Goal: Task Accomplishment & Management: Manage account settings

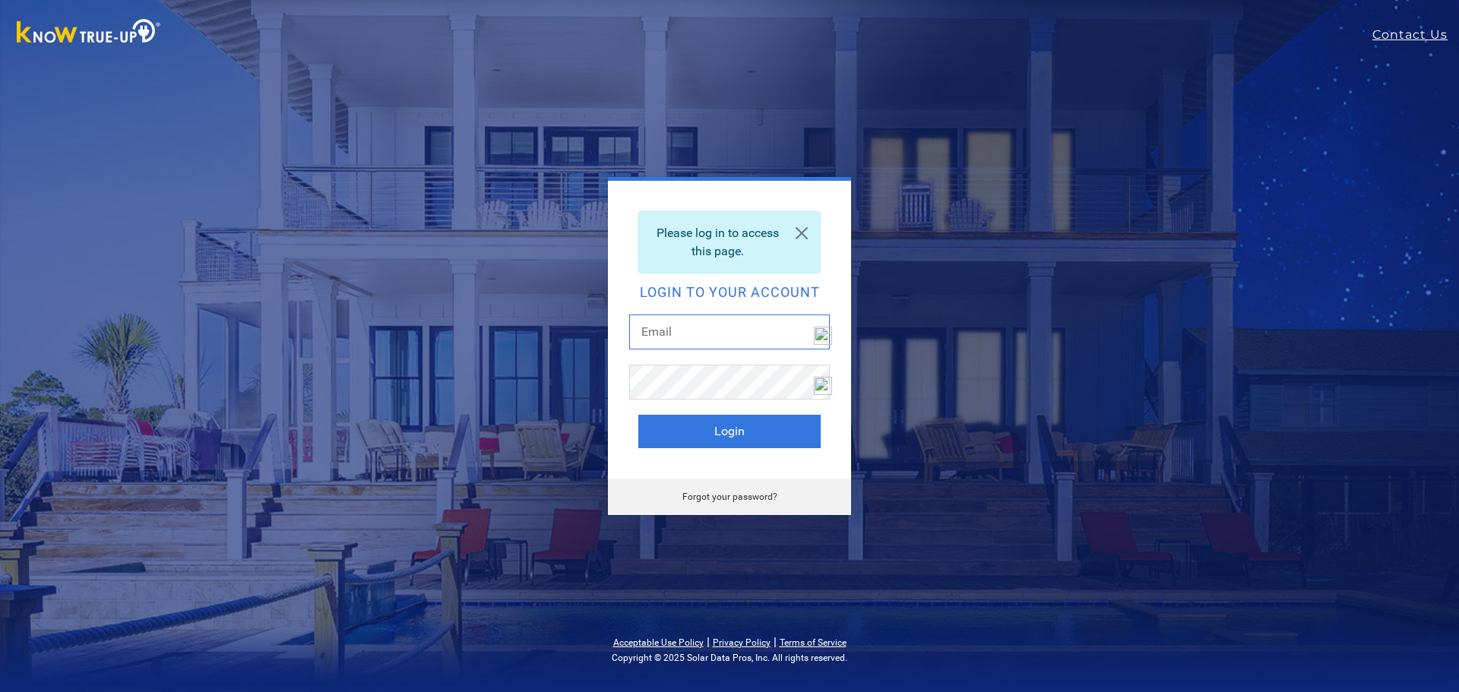
click at [660, 329] on input "text" at bounding box center [729, 332] width 201 height 35
click at [652, 330] on input "text" at bounding box center [729, 332] width 201 height 35
type input "[EMAIL_ADDRESS][DOMAIN_NAME]"
click at [825, 345] on img at bounding box center [823, 336] width 18 height 18
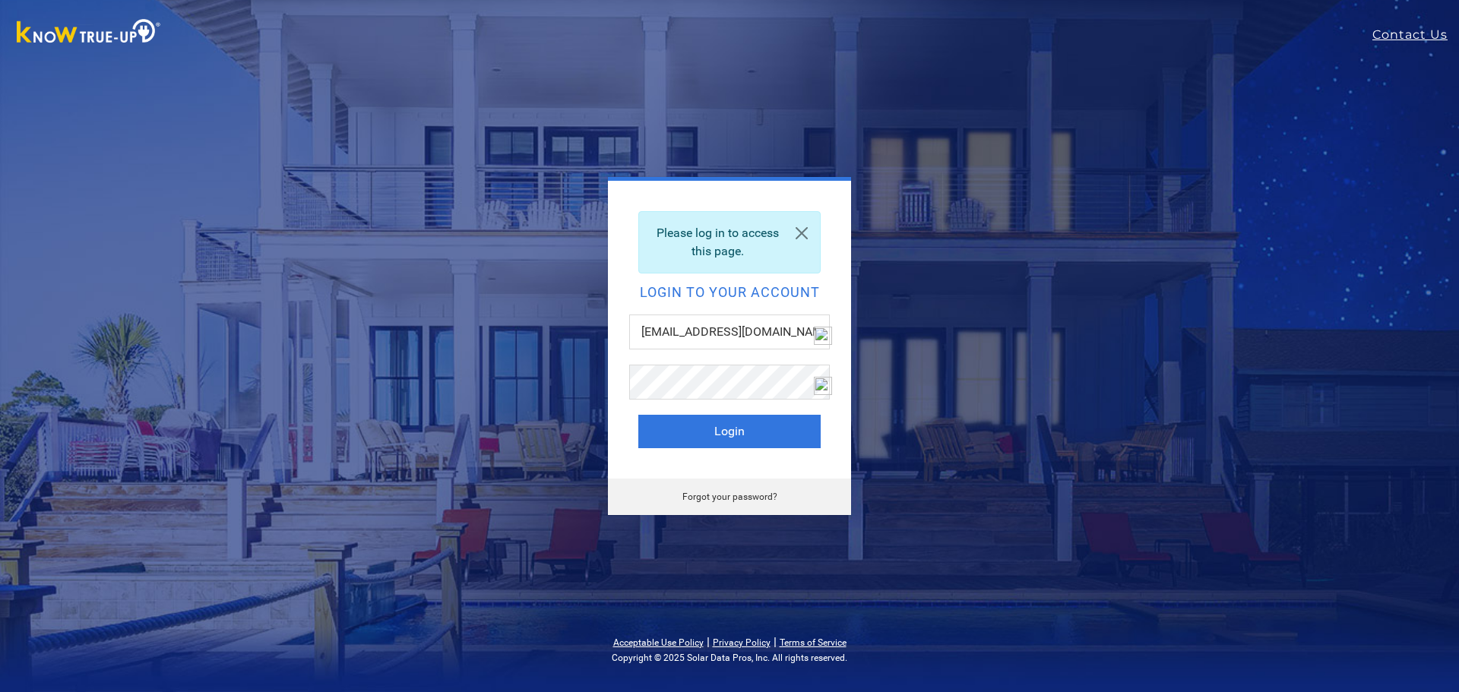
click at [916, 276] on div "Please log in to access this page. Login to your account etch_p@yahoo.com Login…" at bounding box center [729, 346] width 669 height 338
click at [754, 429] on button "Login" at bounding box center [729, 431] width 182 height 33
click at [689, 426] on button "Login" at bounding box center [729, 431] width 182 height 33
click at [723, 422] on button "Login" at bounding box center [729, 431] width 182 height 33
click at [761, 328] on input "[EMAIL_ADDRESS][DOMAIN_NAME]" at bounding box center [729, 332] width 201 height 35
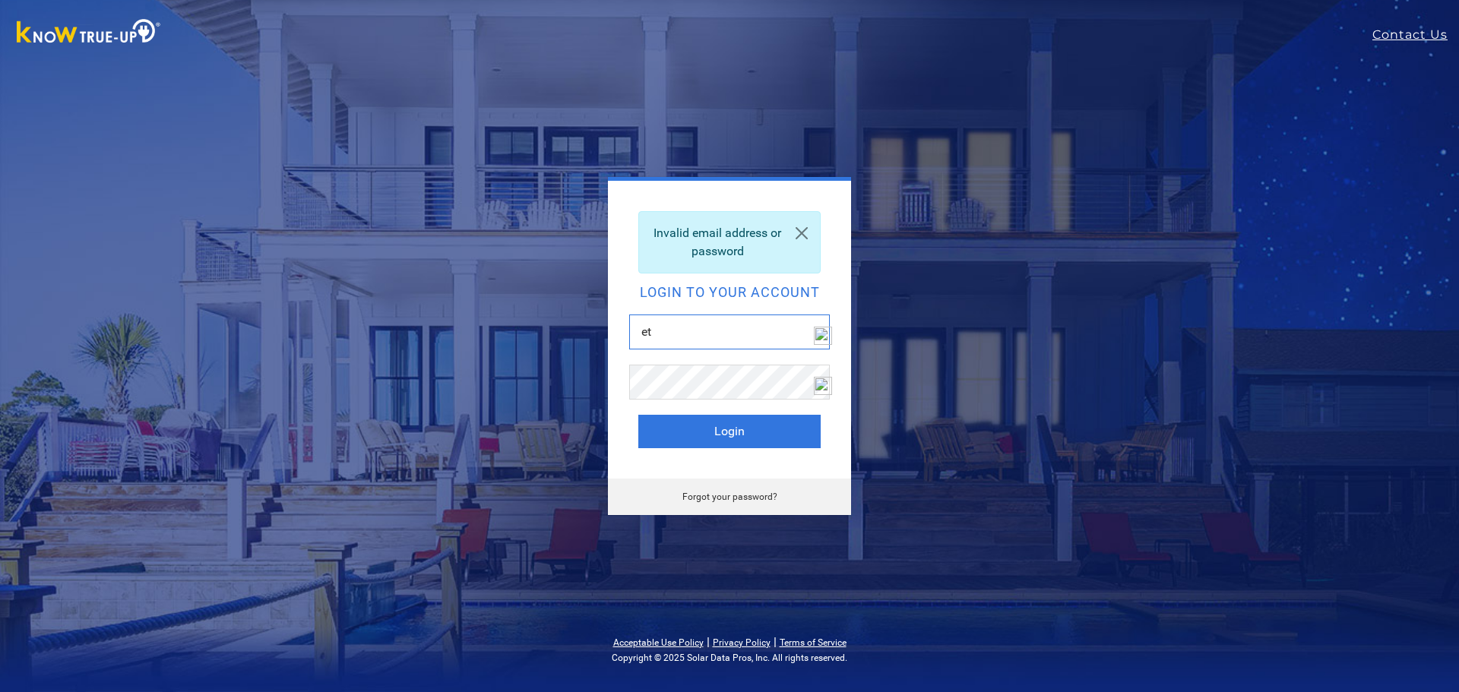
type input "e"
type input "gracesaved"
click at [705, 425] on button "Login" at bounding box center [729, 431] width 182 height 33
click at [702, 344] on input "text" at bounding box center [729, 332] width 201 height 35
click at [711, 337] on input "text" at bounding box center [729, 332] width 201 height 35
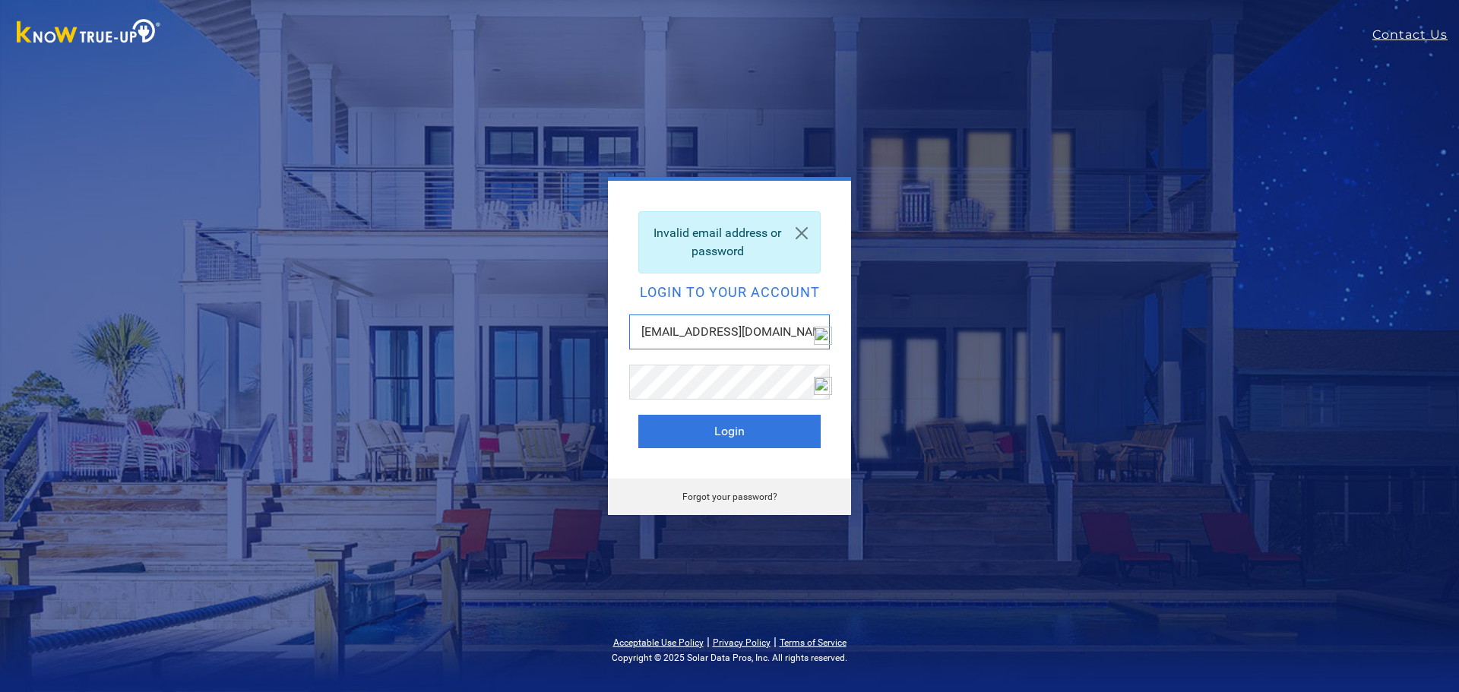
type input "[EMAIL_ADDRESS][DOMAIN_NAME]"
click at [741, 492] on link "Forgot your password?" at bounding box center [729, 497] width 95 height 11
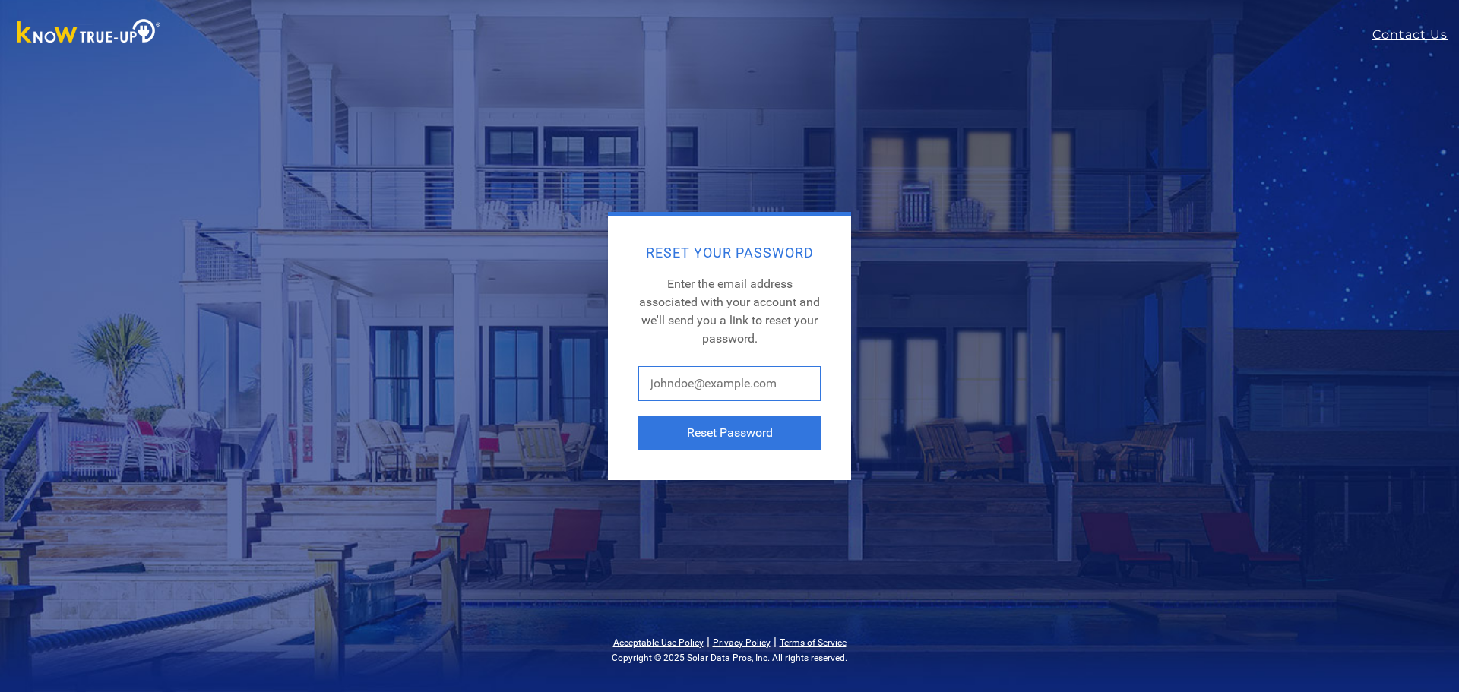
click at [688, 384] on input "text" at bounding box center [729, 383] width 182 height 35
type input "[EMAIL_ADDRESS][DOMAIN_NAME]"
click at [733, 436] on button "Reset Password" at bounding box center [729, 432] width 182 height 33
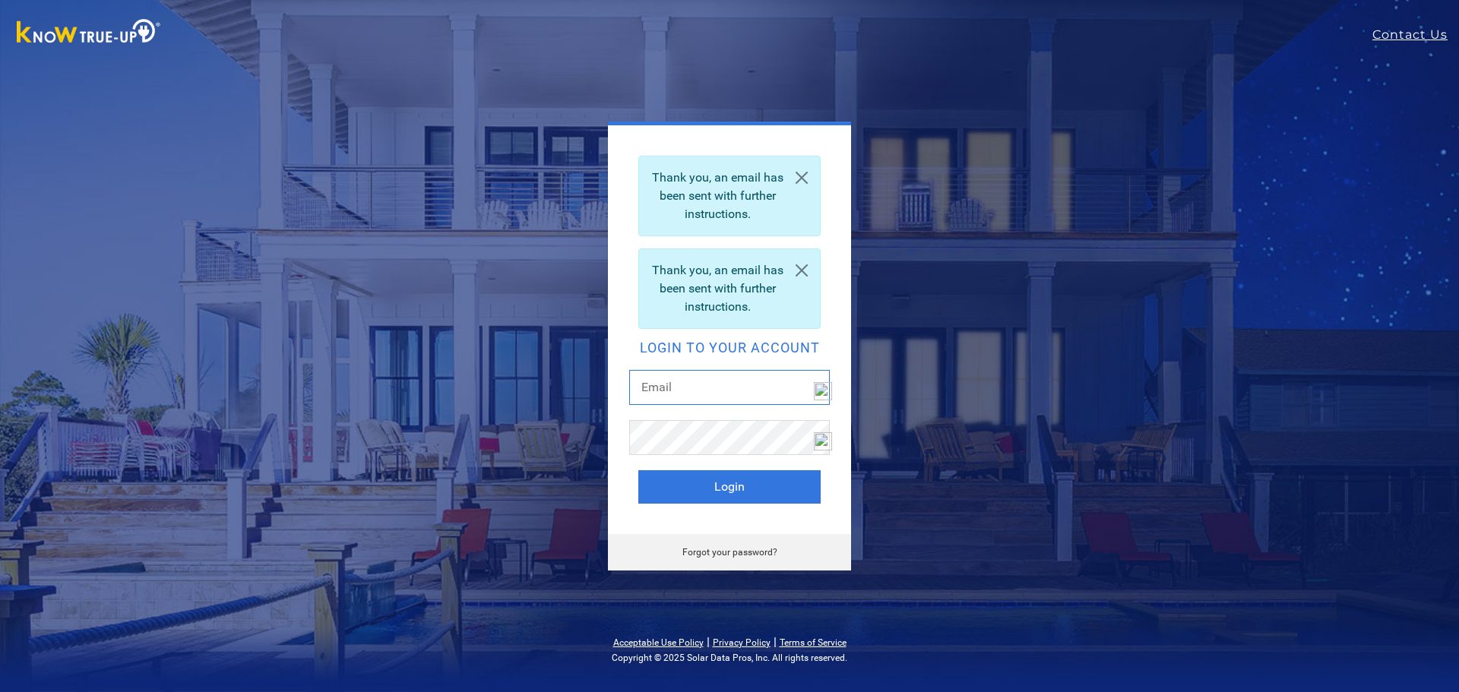
click at [645, 385] on input "text" at bounding box center [729, 387] width 201 height 35
type input "[EMAIL_ADDRESS][DOMAIN_NAME]"
click at [753, 489] on button "Login" at bounding box center [729, 486] width 182 height 33
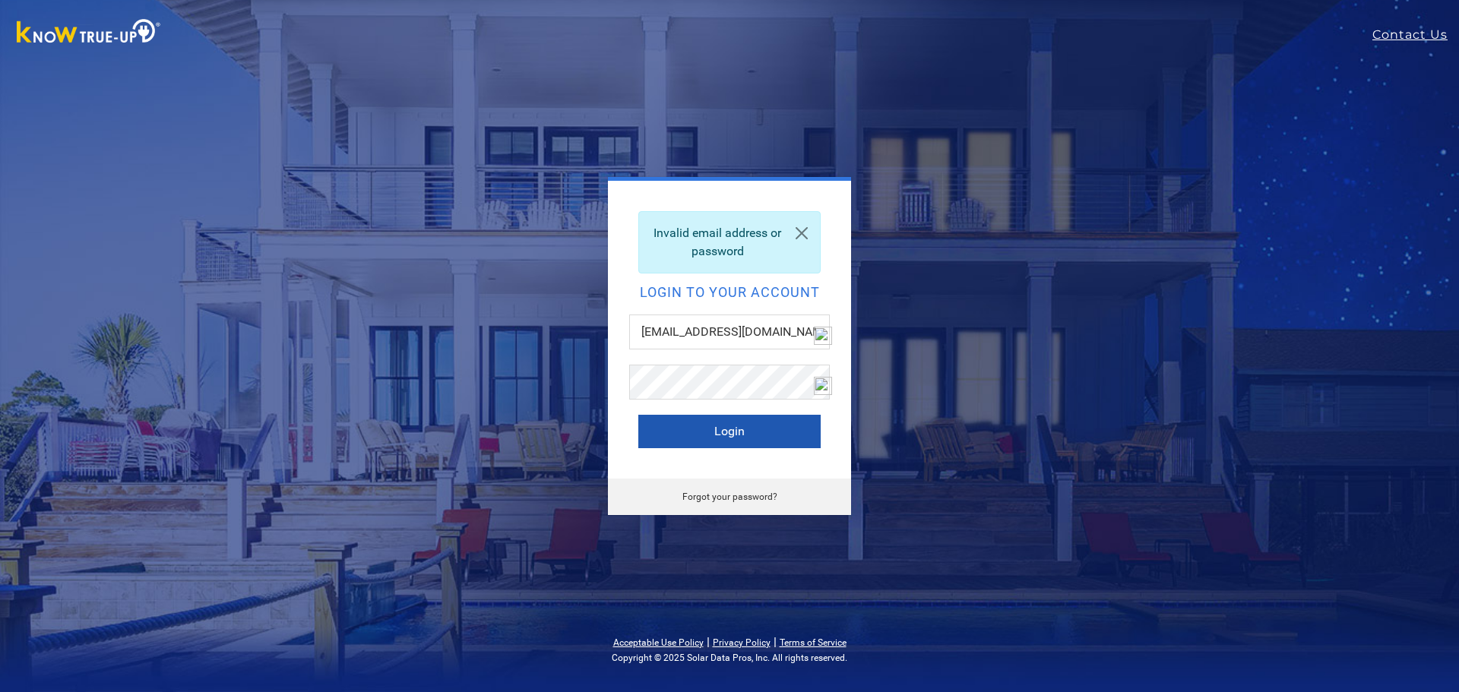
click at [720, 432] on button "Login" at bounding box center [729, 431] width 182 height 33
click at [714, 432] on button "Login" at bounding box center [729, 431] width 182 height 33
click at [768, 493] on link "Forgot your password?" at bounding box center [729, 497] width 95 height 11
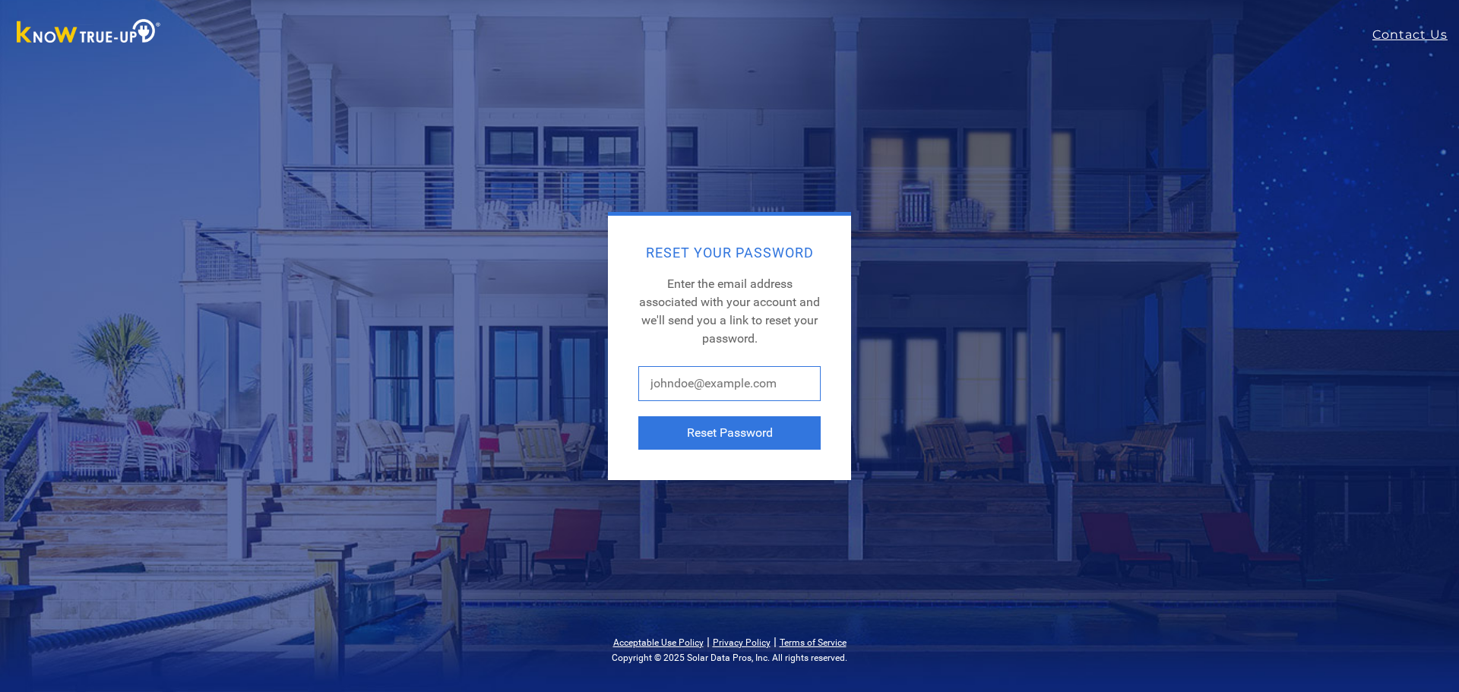
click at [705, 391] on input "text" at bounding box center [729, 383] width 182 height 35
type input "etch_p@yahoo.com"
click at [733, 431] on button "Reset Password" at bounding box center [729, 432] width 182 height 33
